Goal: Connect with others: Connect with other users

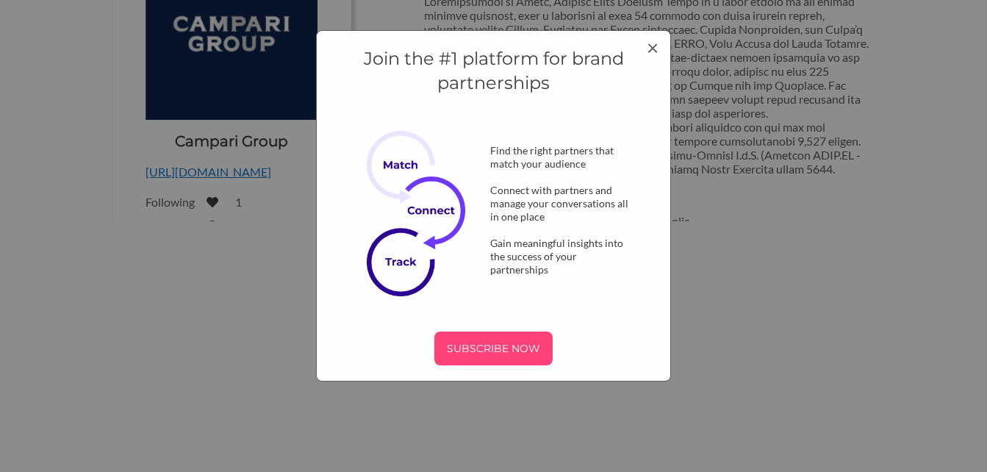
click at [493, 342] on p "SUBSCRIBE NOW" at bounding box center [493, 348] width 107 height 22
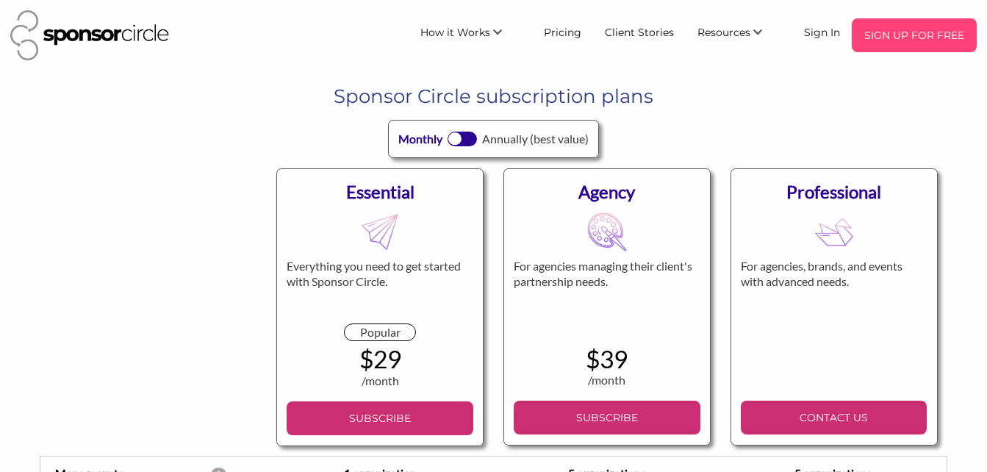
click at [908, 40] on p "SIGN UP FOR FREE" at bounding box center [913, 35] width 113 height 22
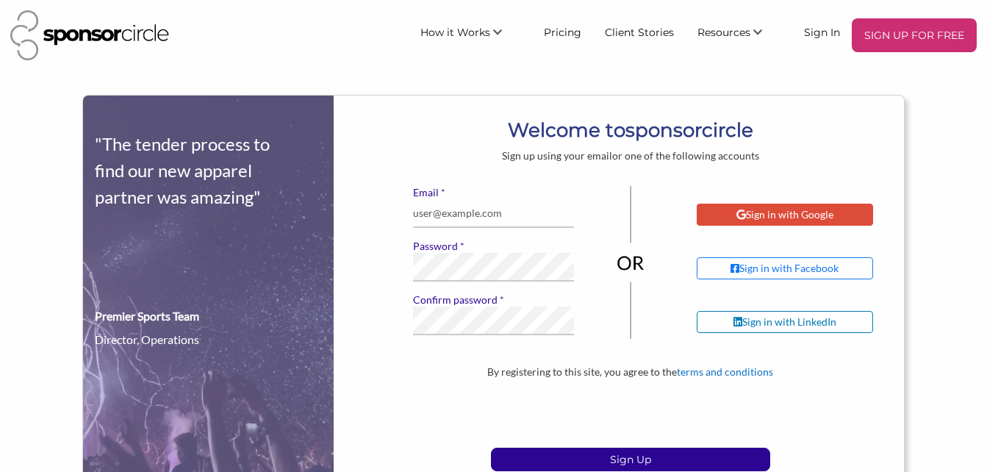
click at [757, 217] on div "Sign in with Google" at bounding box center [784, 214] width 97 height 13
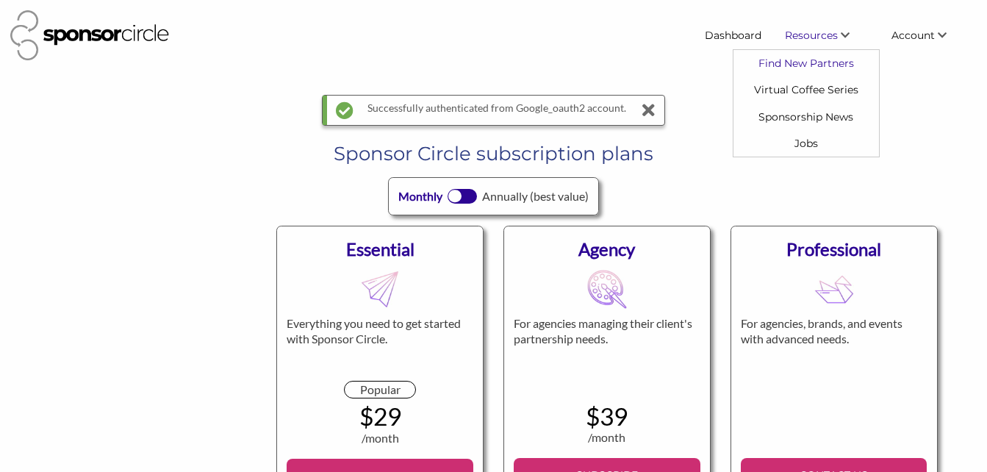
click at [801, 71] on link "Find New Partners" at bounding box center [805, 63] width 145 height 26
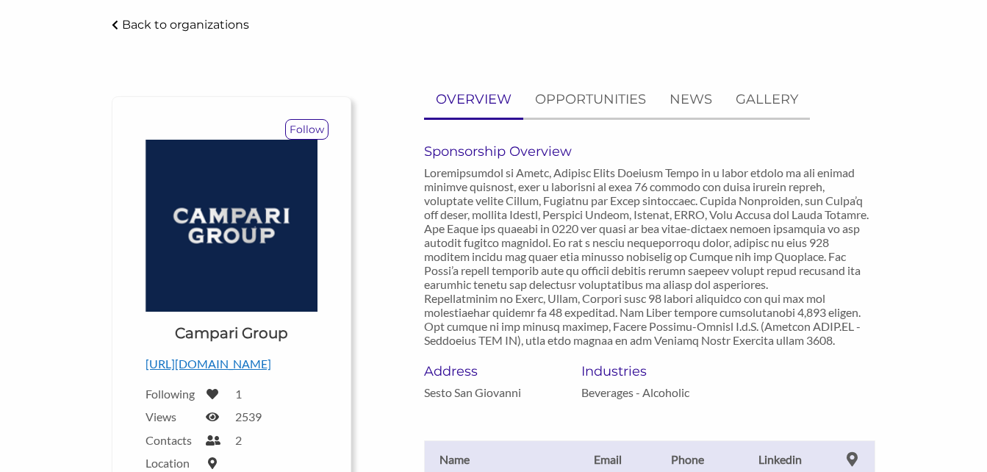
scroll to position [81, 0]
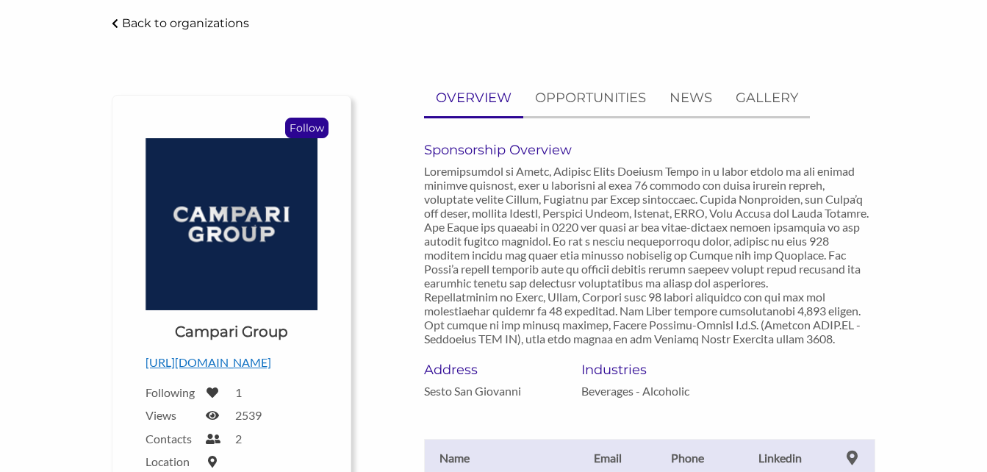
click at [315, 127] on p "Follow" at bounding box center [307, 127] width 42 height 19
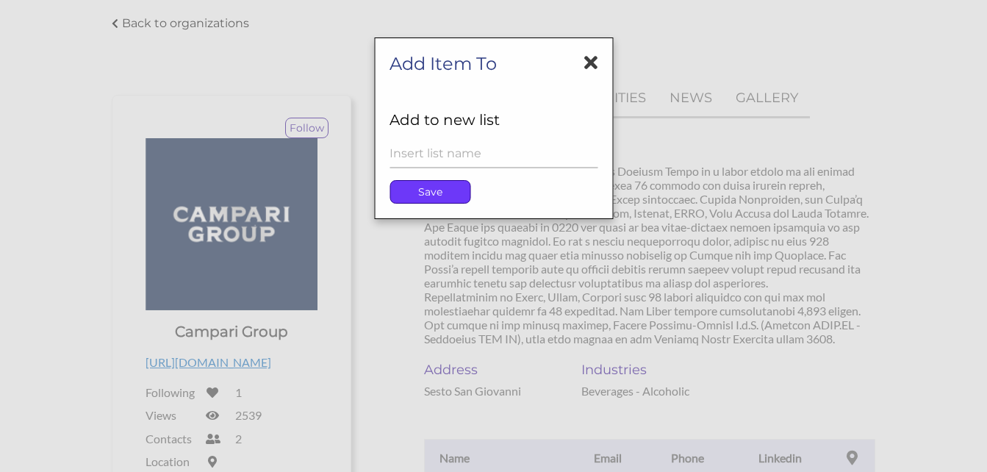
click at [441, 189] on p "Save" at bounding box center [429, 192] width 79 height 22
click at [586, 63] on icon at bounding box center [590, 62] width 13 height 19
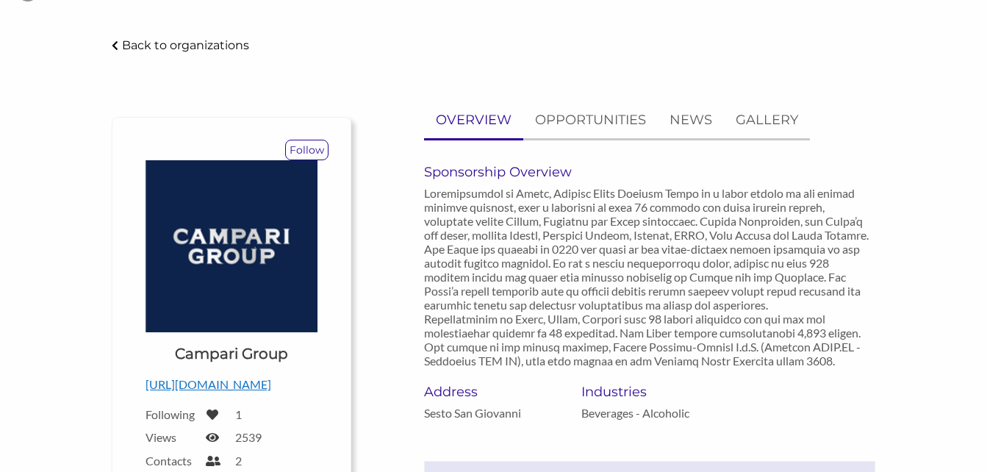
scroll to position [0, 0]
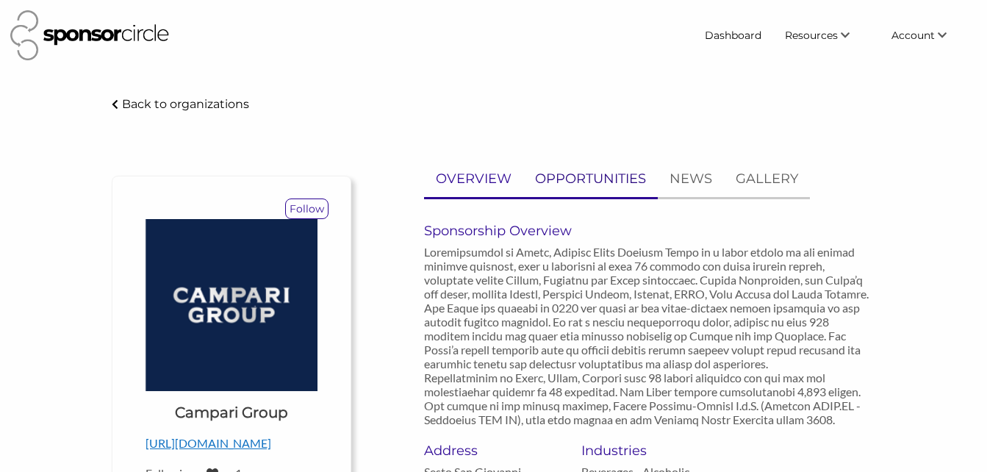
click at [580, 181] on p "OPPORTUNITIES" at bounding box center [590, 178] width 111 height 21
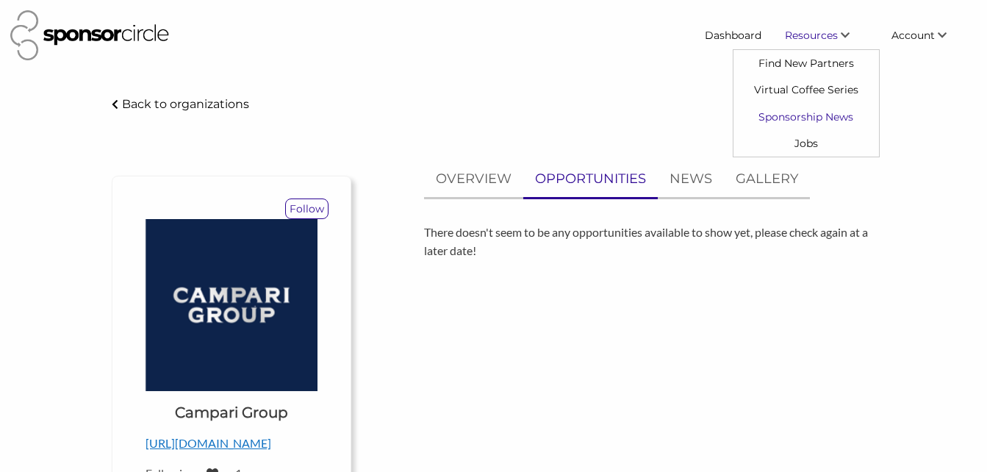
click at [796, 117] on link "Sponsorship News" at bounding box center [805, 116] width 145 height 26
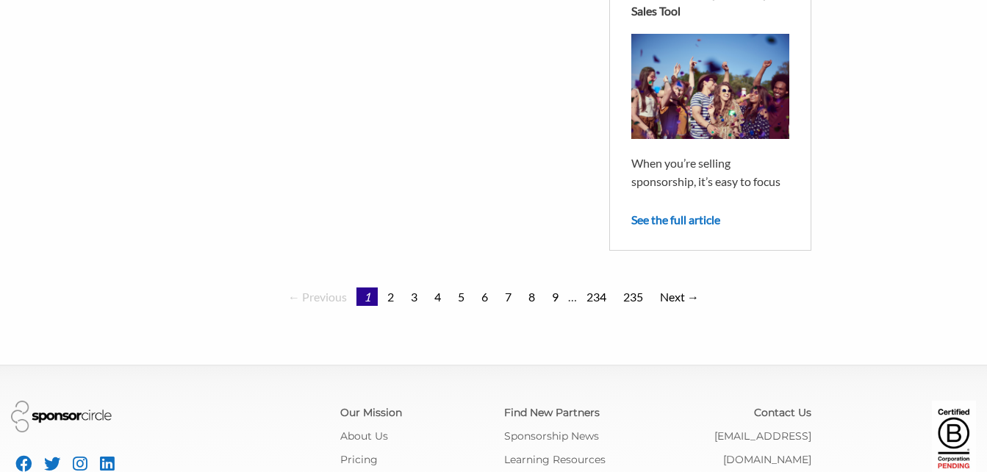
scroll to position [1348, 0]
